Goal: Information Seeking & Learning: Learn about a topic

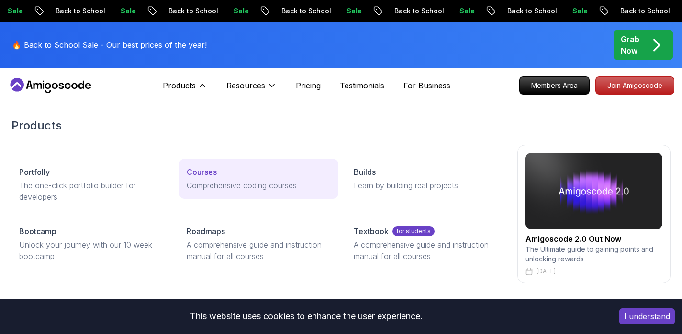
click at [209, 172] on p "Courses" at bounding box center [202, 171] width 30 height 11
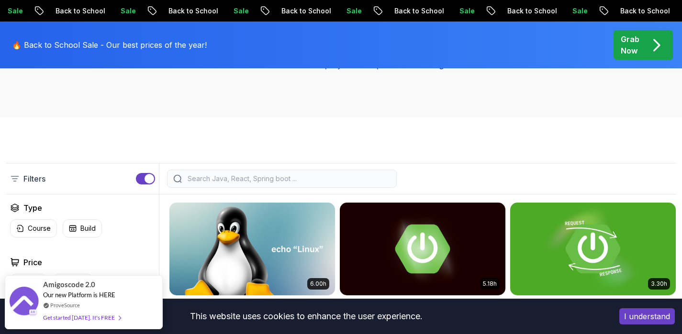
scroll to position [199, 0]
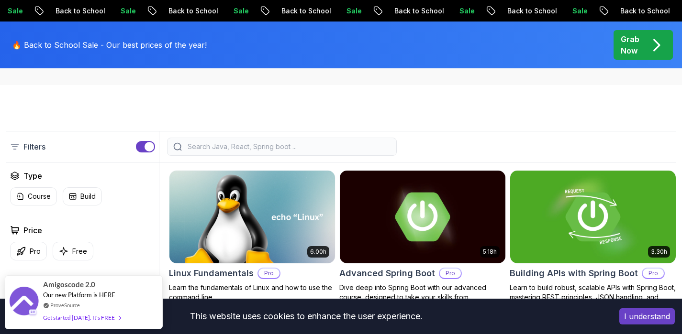
click at [308, 151] on input "search" at bounding box center [288, 147] width 205 height 10
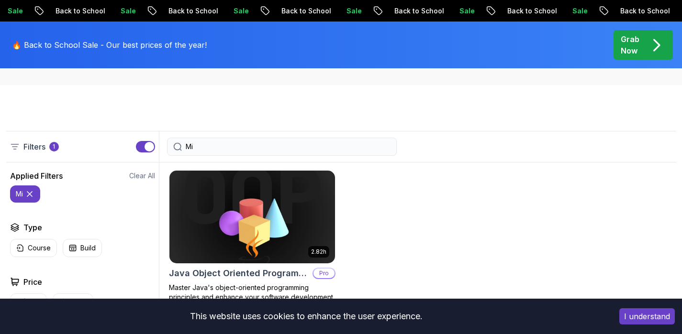
type input "M"
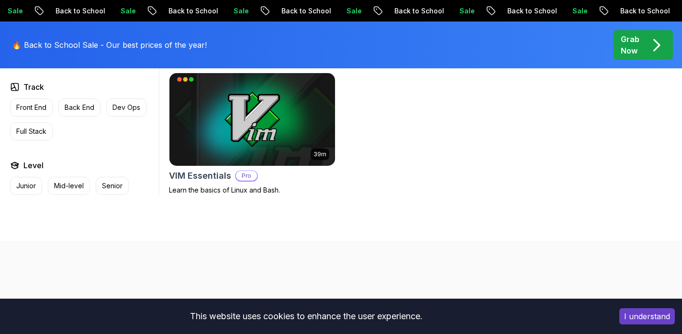
scroll to position [2824, 0]
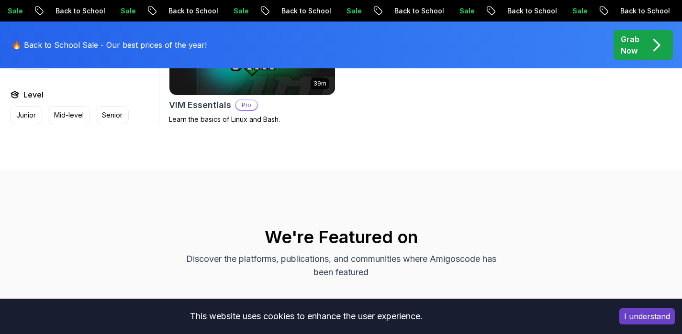
click at [647, 320] on button "I understand" at bounding box center [646, 317] width 55 height 16
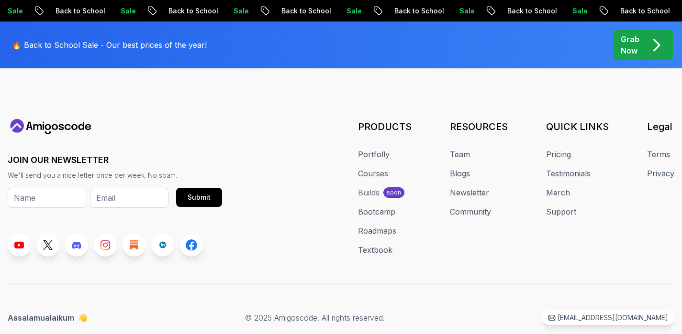
scroll to position [4612, 0]
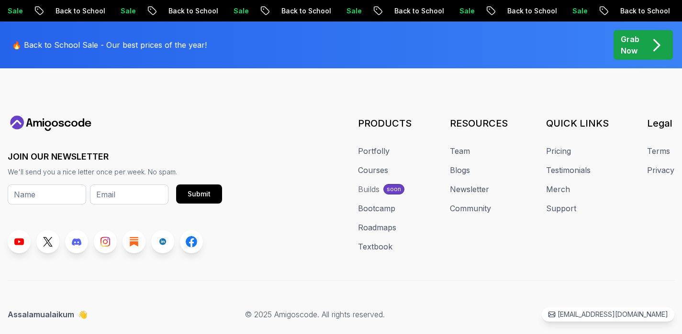
click at [666, 263] on div "JOIN OUR NEWSLETTER We'll send you a nice letter once per week. No spam. Submit…" at bounding box center [341, 219] width 666 height 206
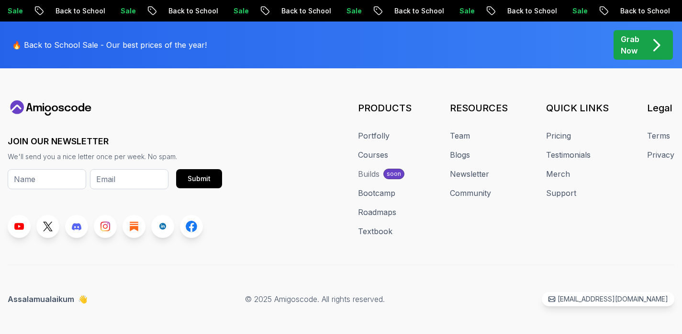
scroll to position [4628, 0]
click at [650, 294] on p "[EMAIL_ADDRESS][DOMAIN_NAME]" at bounding box center [612, 298] width 105 height 9
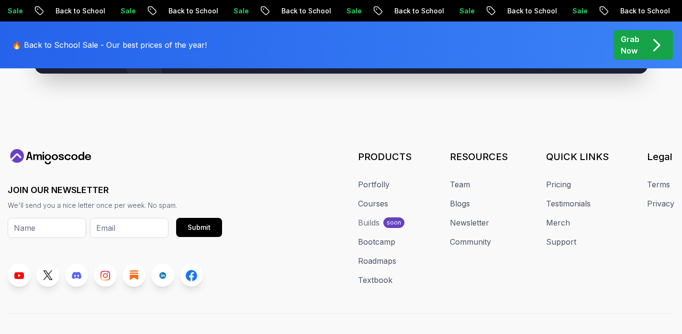
scroll to position [3743, 0]
